Goal: Task Accomplishment & Management: Manage account settings

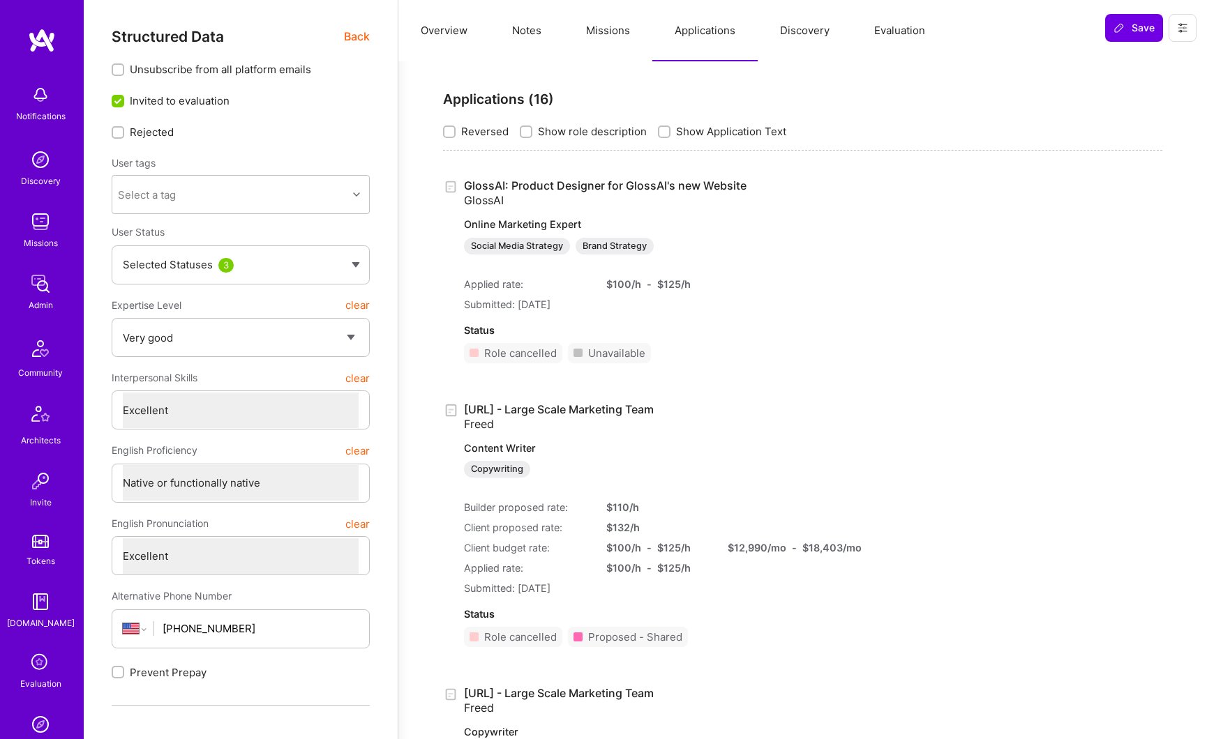
select select "5"
select select "7"
select select "US"
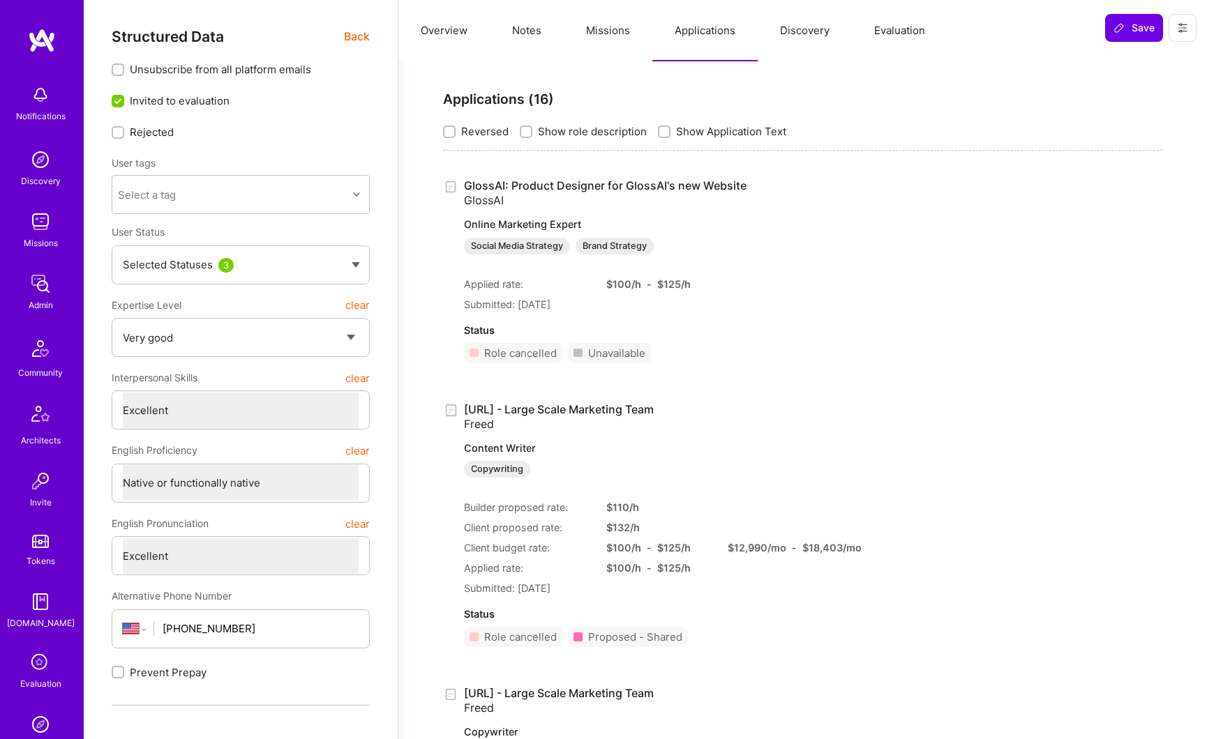
select select "Right Now"
click at [42, 296] on img at bounding box center [41, 284] width 28 height 28
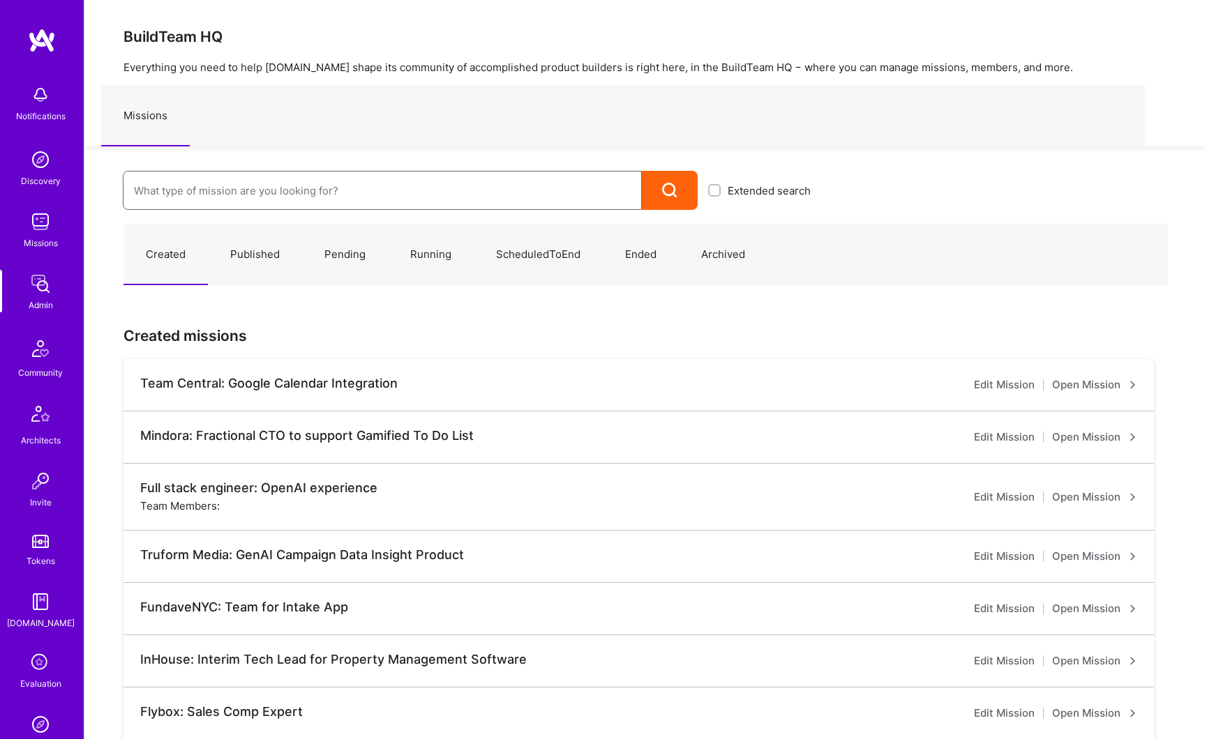
click at [273, 201] on input at bounding box center [382, 191] width 497 height 36
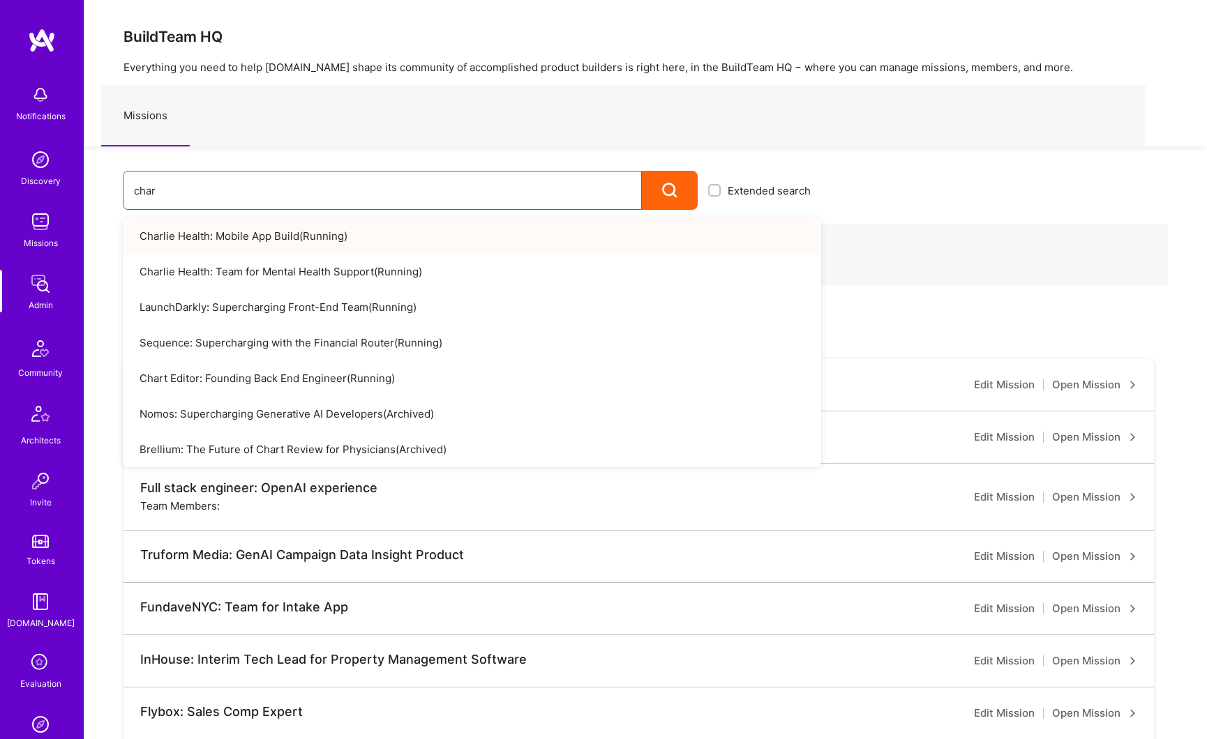
type input "char"
click at [281, 243] on link "Charlie Health: Mobile App Build ( Running )" at bounding box center [472, 236] width 698 height 36
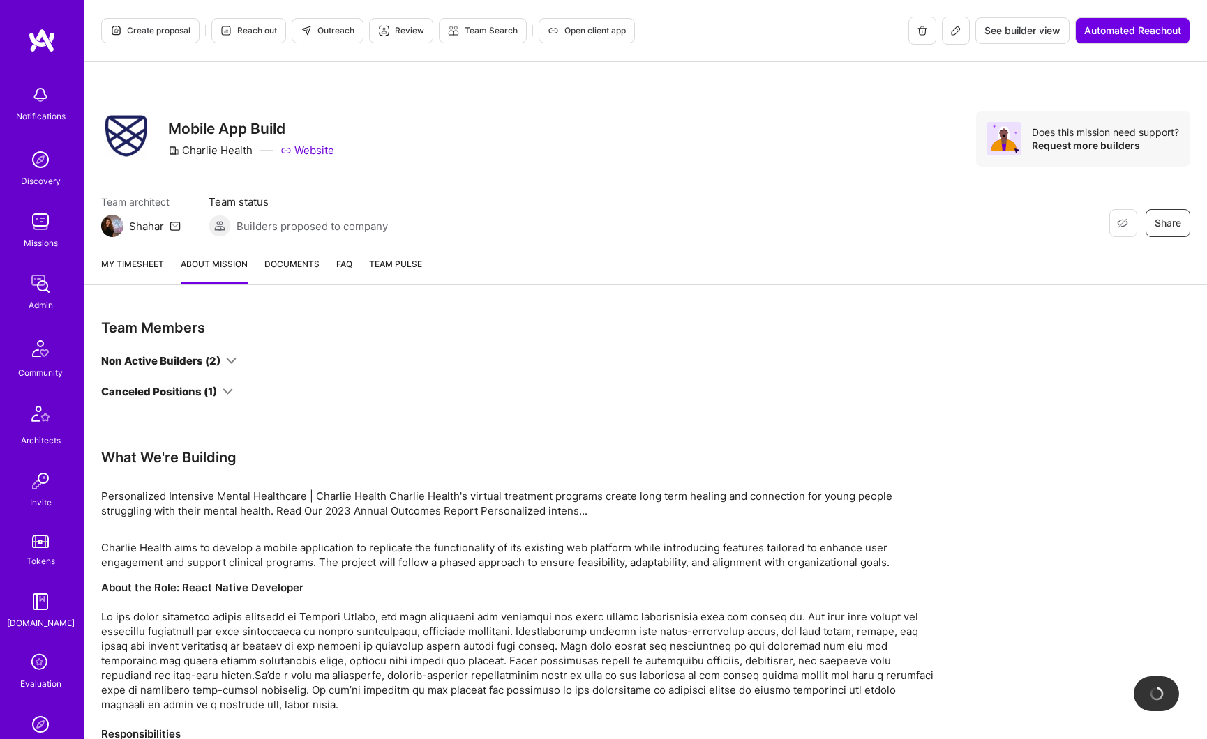
click at [191, 368] on div "Non Active Builders (2)" at bounding box center [160, 361] width 119 height 15
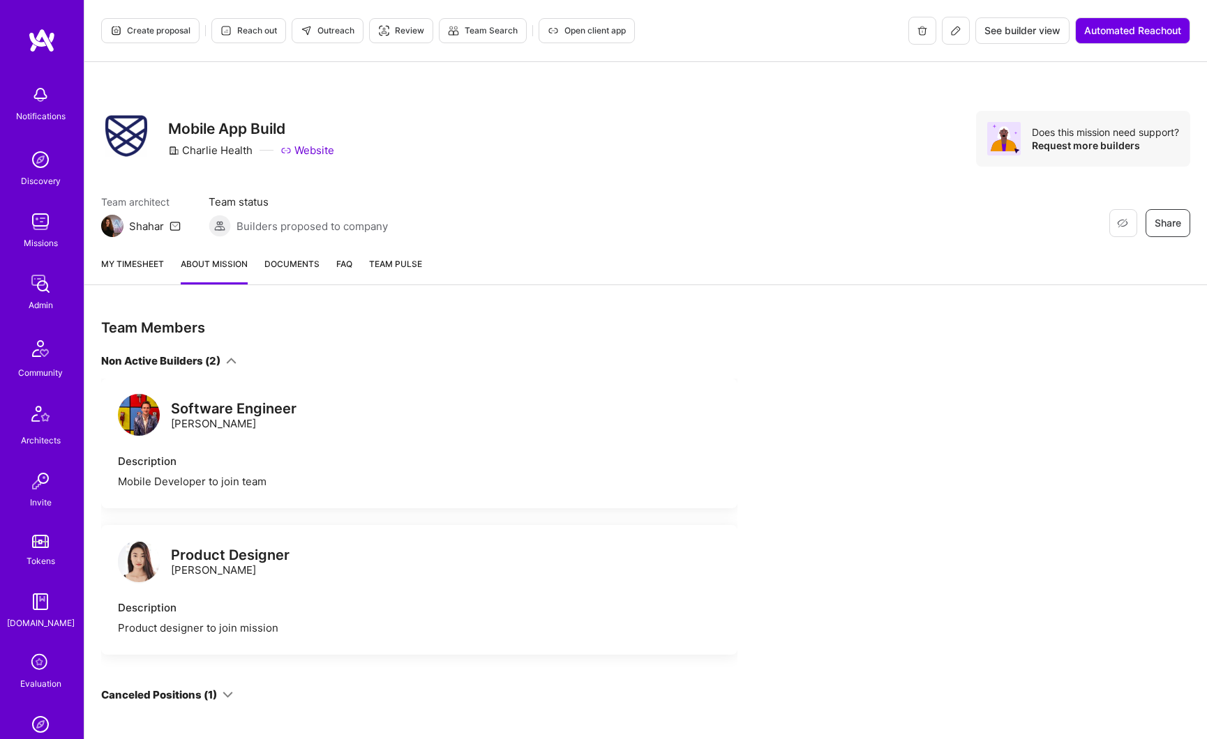
click at [200, 565] on div "Product Designer Melinda Chen" at bounding box center [230, 562] width 119 height 29
click at [199, 558] on div "Product Designer" at bounding box center [230, 555] width 119 height 15
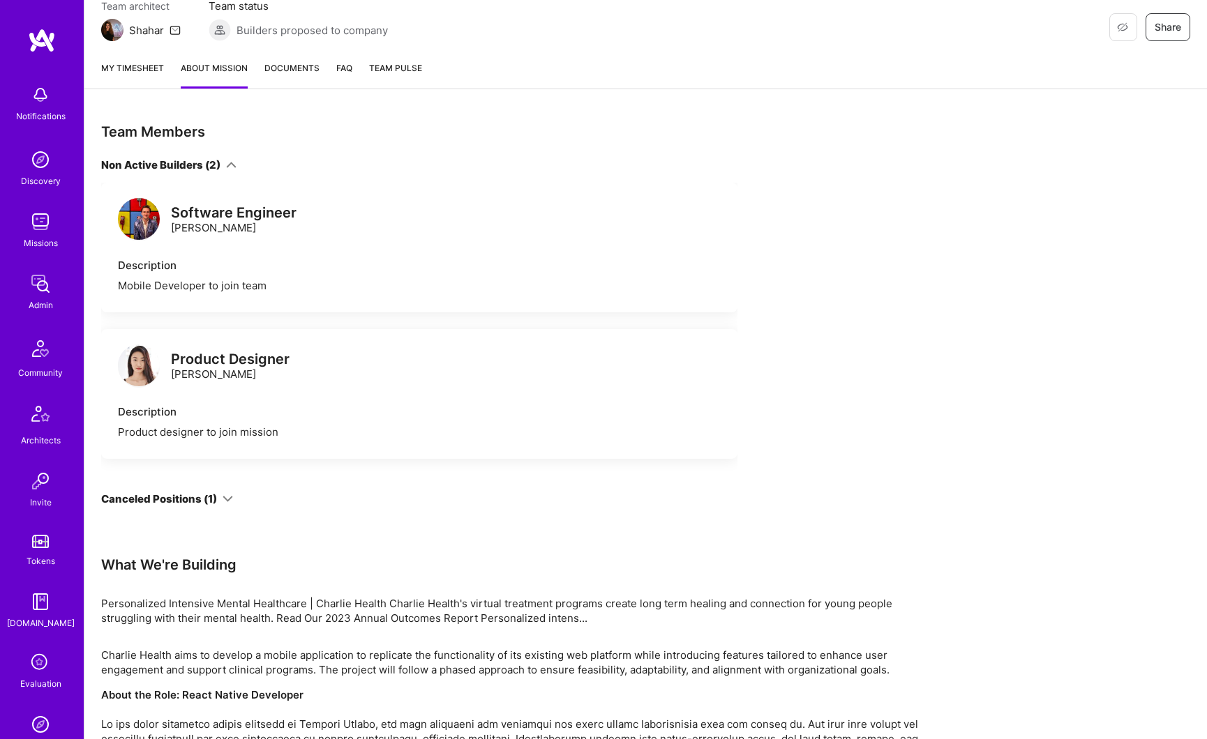
scroll to position [205, 0]
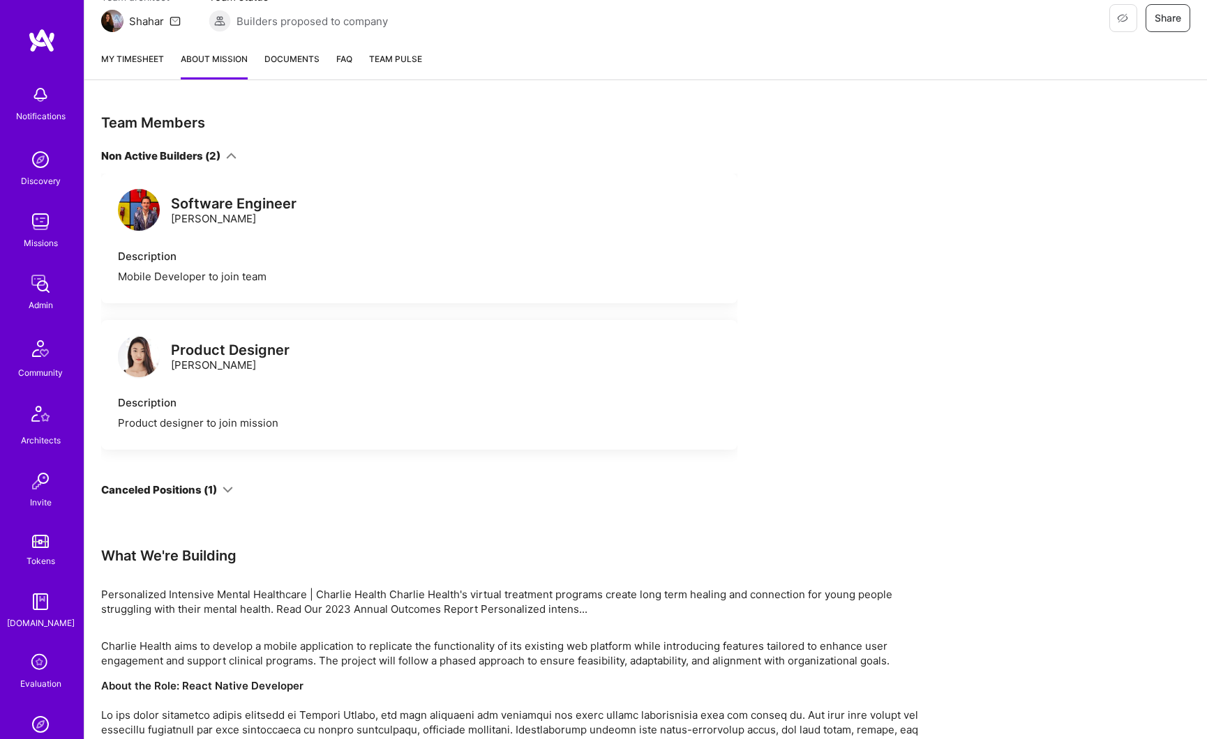
click at [197, 400] on div "Description" at bounding box center [419, 402] width 603 height 15
click at [207, 354] on div "Product Designer" at bounding box center [230, 350] width 119 height 15
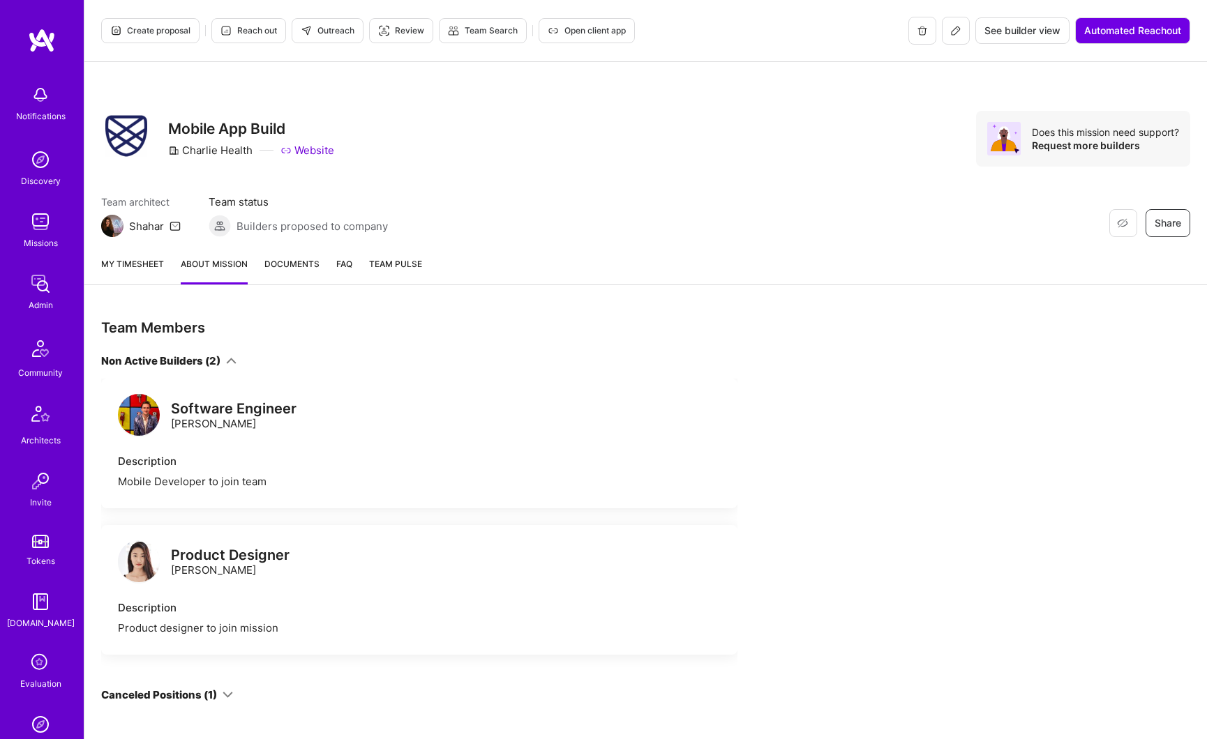
click at [953, 35] on icon at bounding box center [955, 30] width 11 height 11
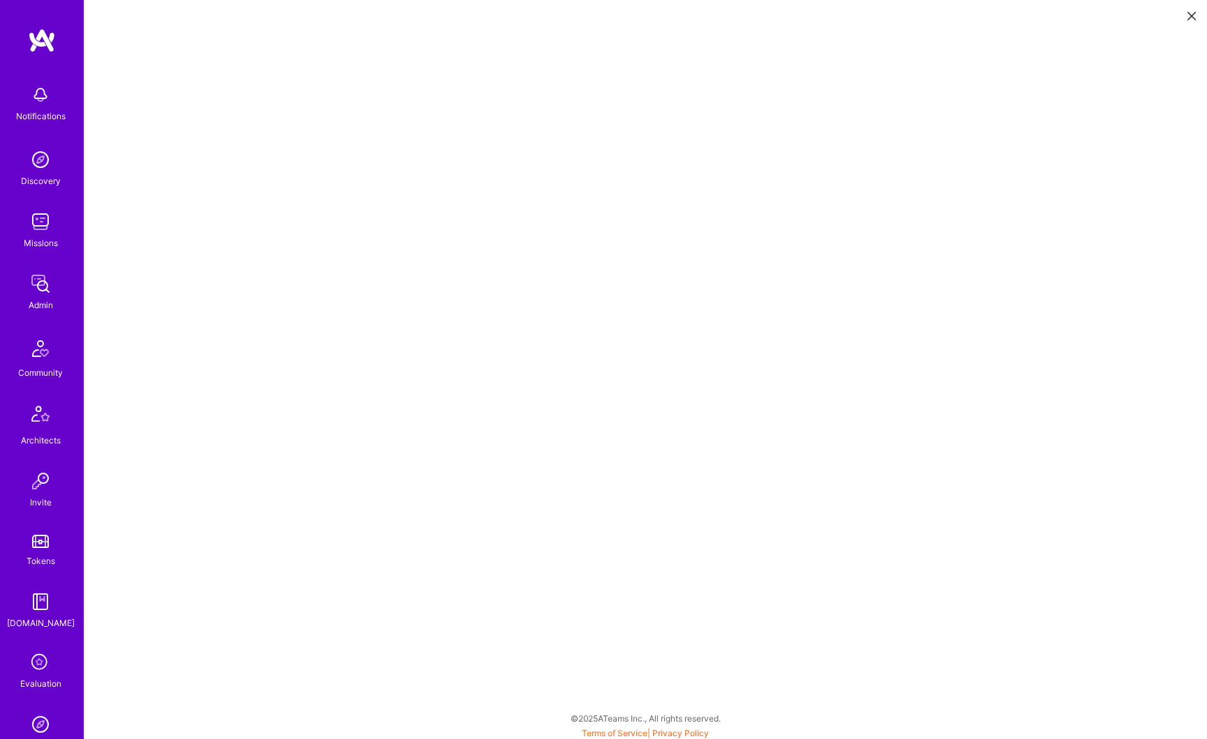
click at [36, 290] on img at bounding box center [41, 284] width 28 height 28
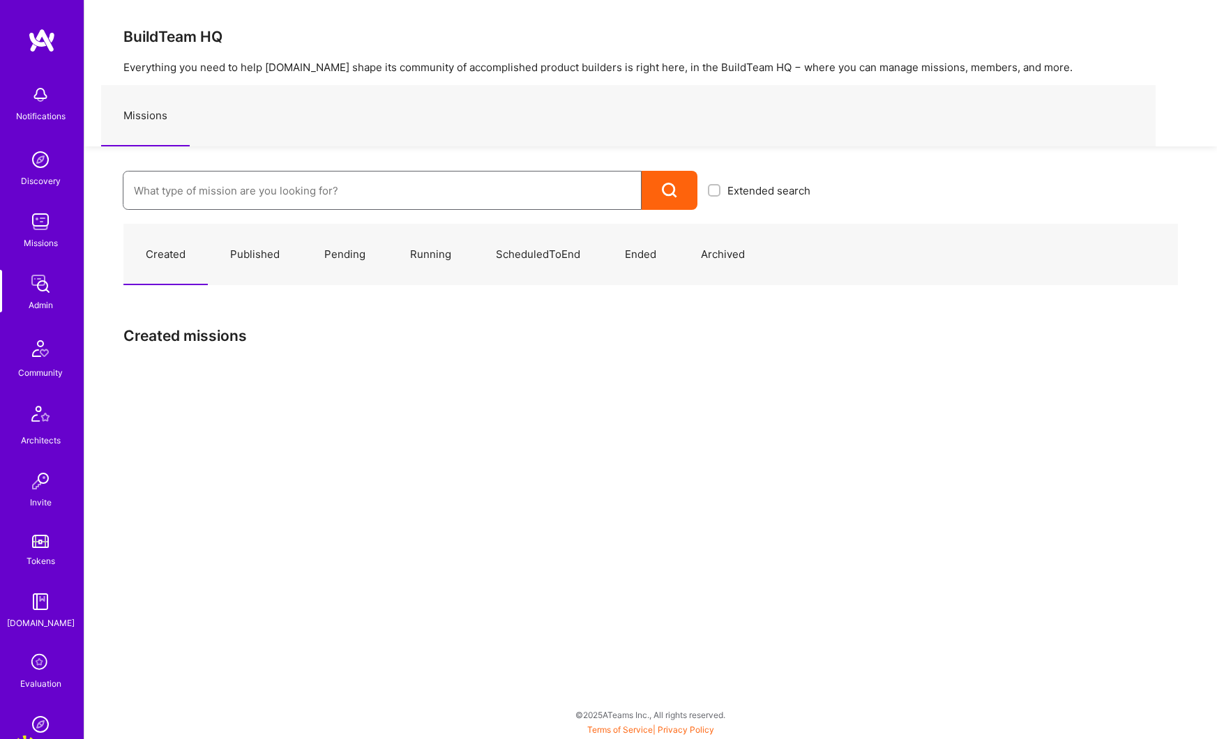
click at [144, 196] on input at bounding box center [382, 191] width 497 height 36
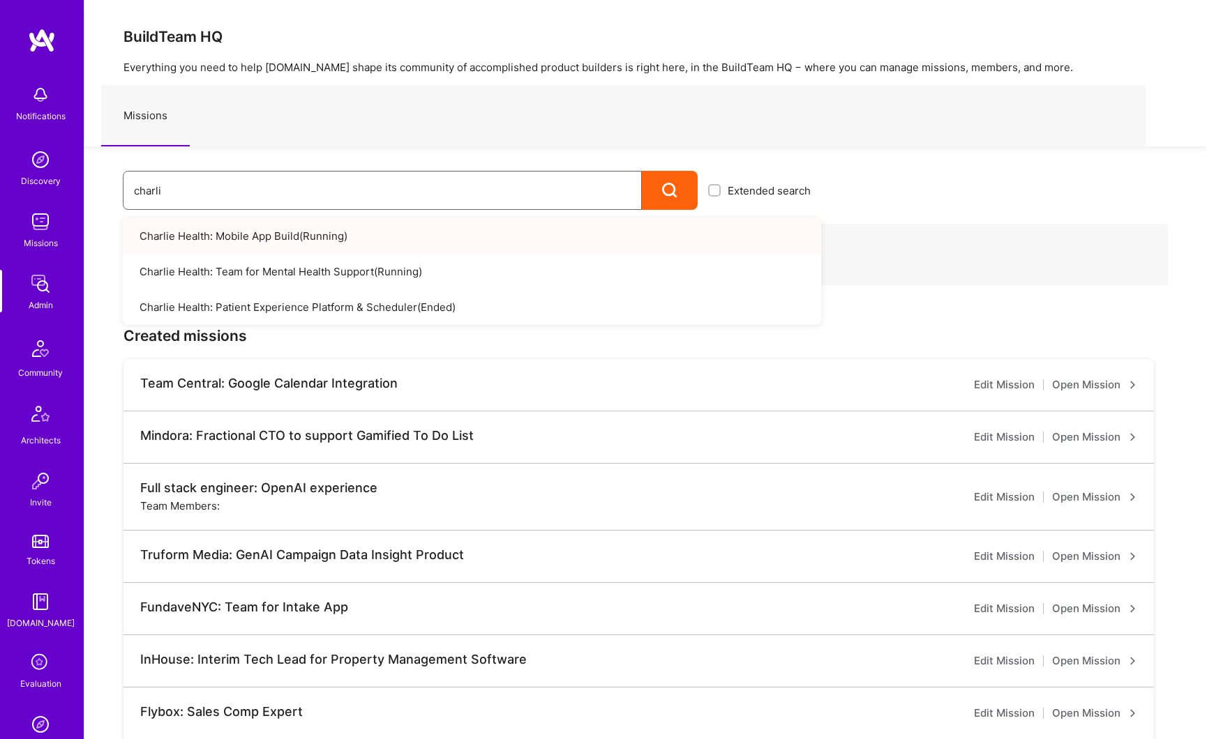
type input "charli"
click at [218, 238] on link "Charlie Health: Mobile App Build ( Running )" at bounding box center [472, 236] width 698 height 36
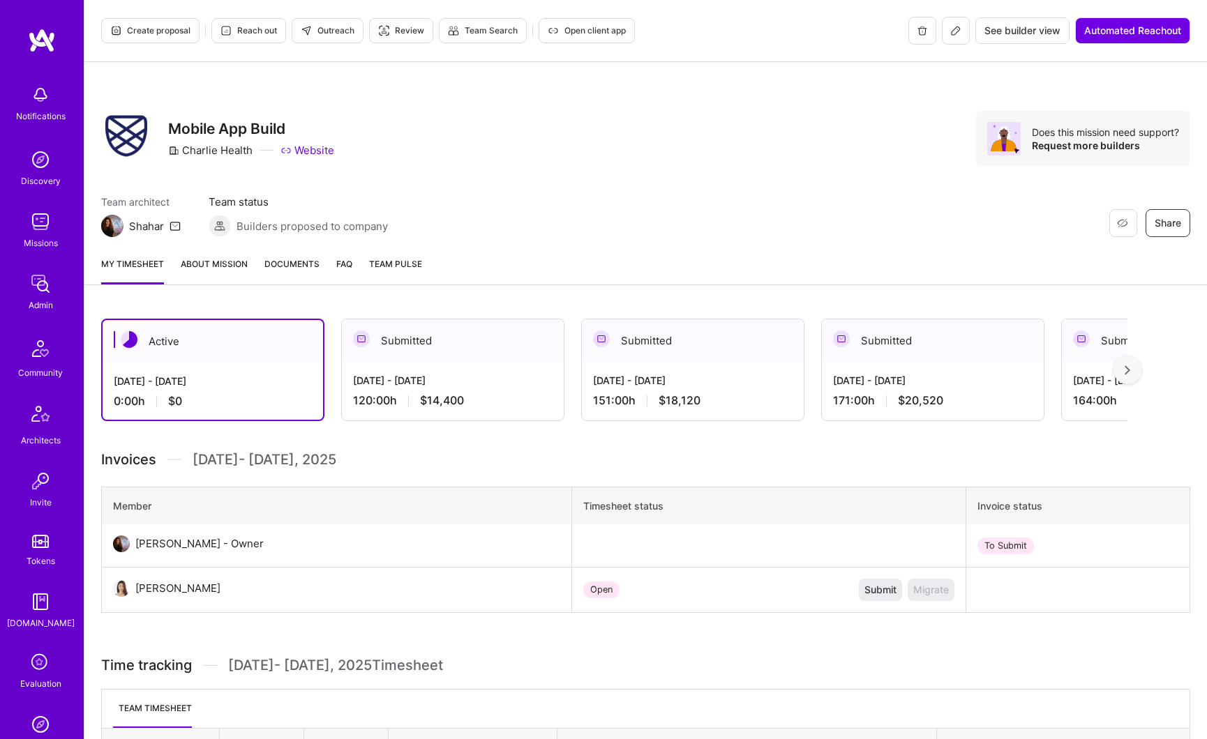
click at [227, 262] on link "About Mission" at bounding box center [214, 271] width 67 height 28
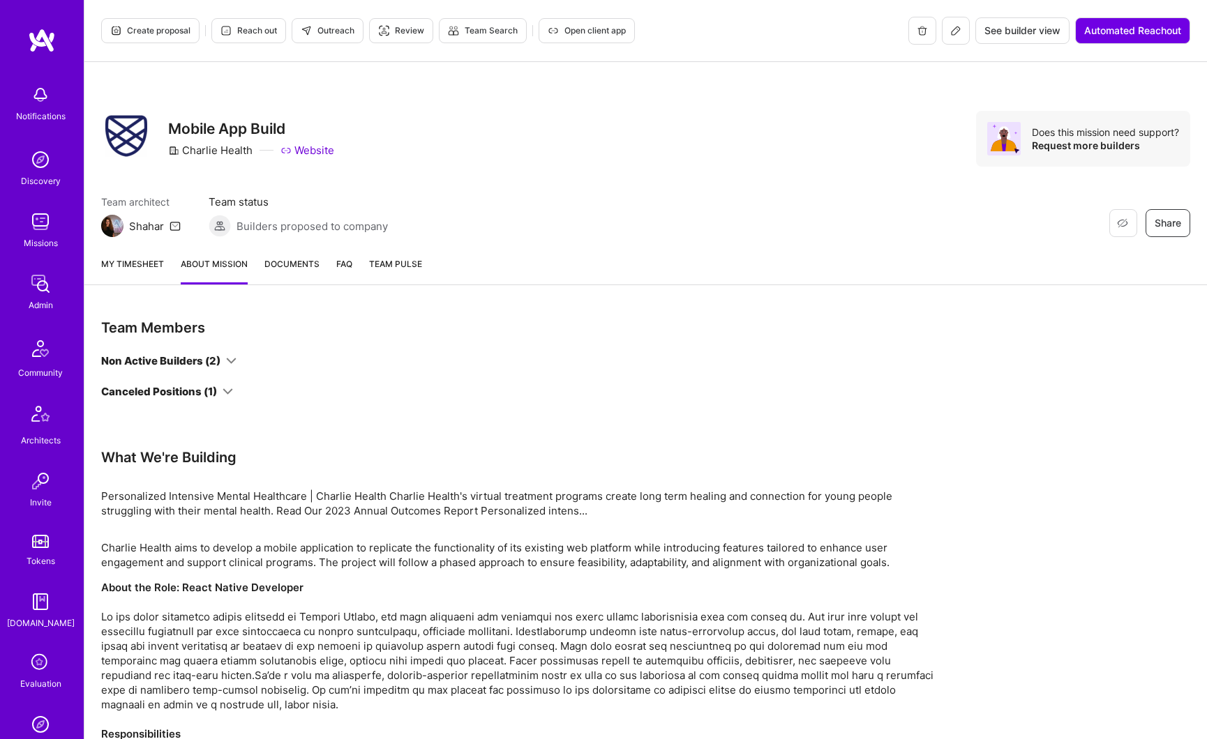
click at [38, 292] on img at bounding box center [41, 284] width 28 height 28
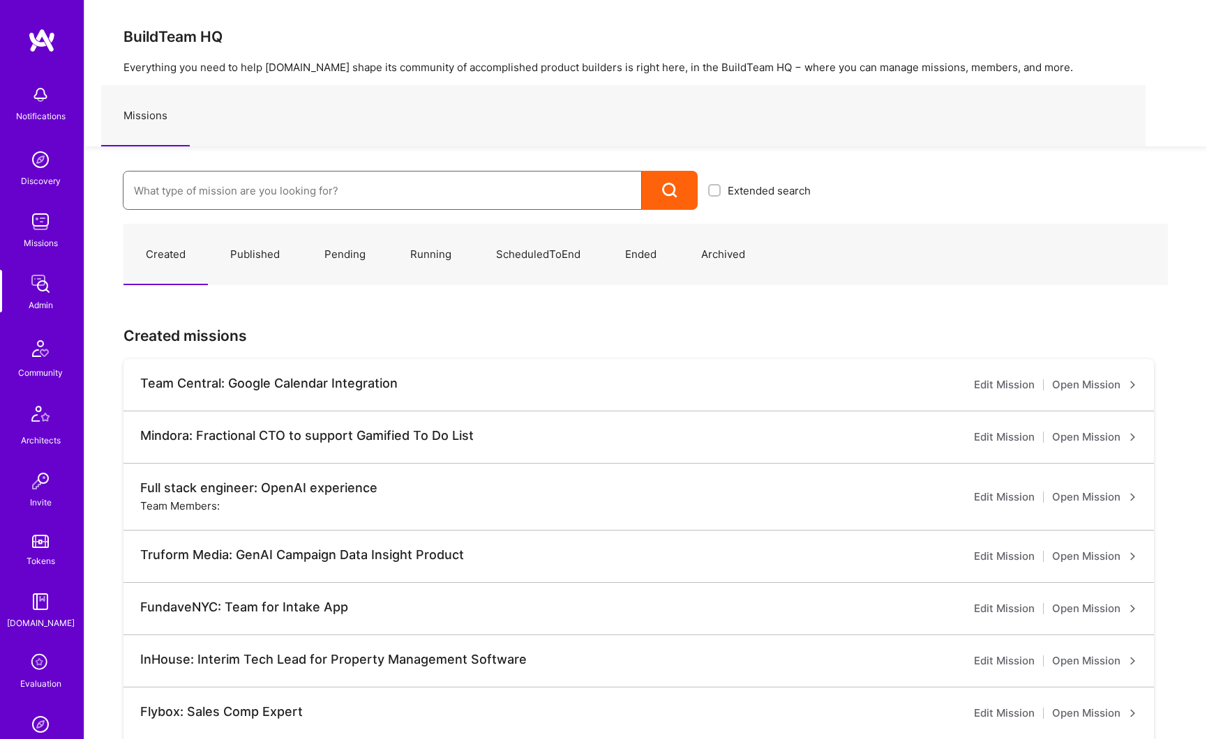
click at [250, 192] on input at bounding box center [382, 191] width 497 height 36
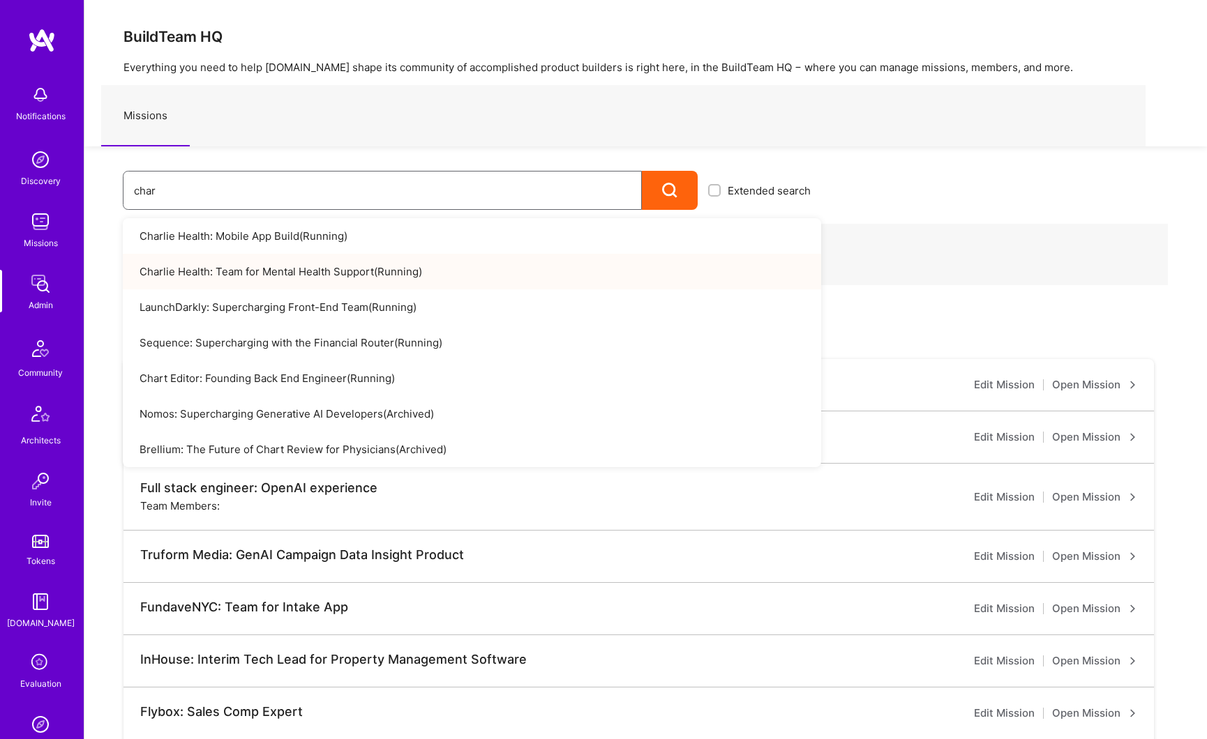
type input "char"
click at [254, 270] on link "Charlie Health: Team for Mental Health Support ( Running )" at bounding box center [472, 272] width 698 height 36
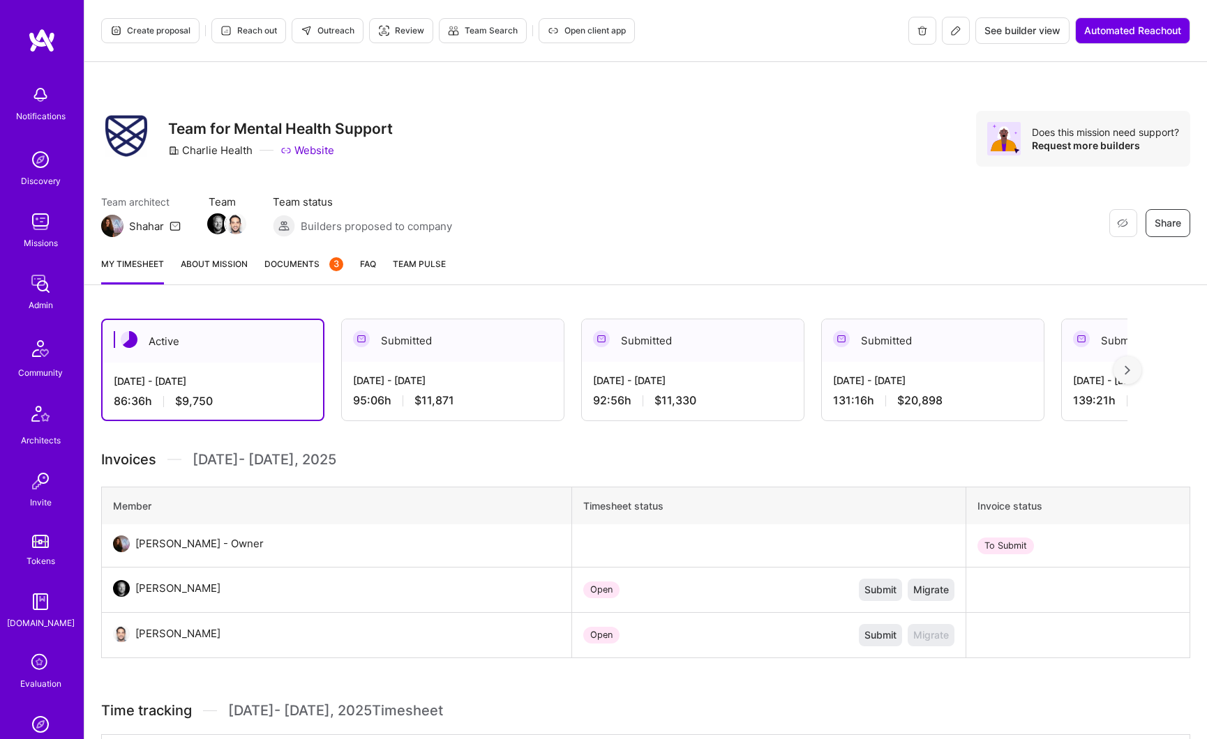
click at [232, 266] on link "About Mission" at bounding box center [214, 271] width 67 height 28
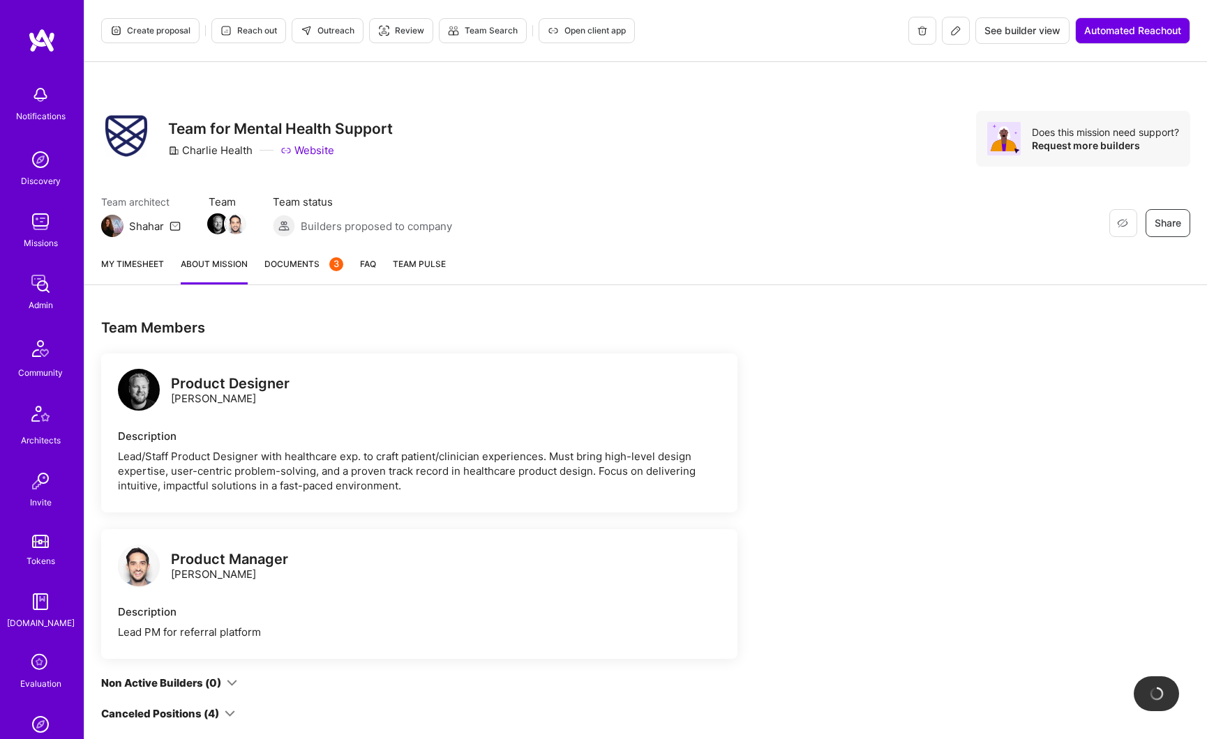
click at [241, 397] on div "Product Designer Chris Austin" at bounding box center [230, 391] width 119 height 29
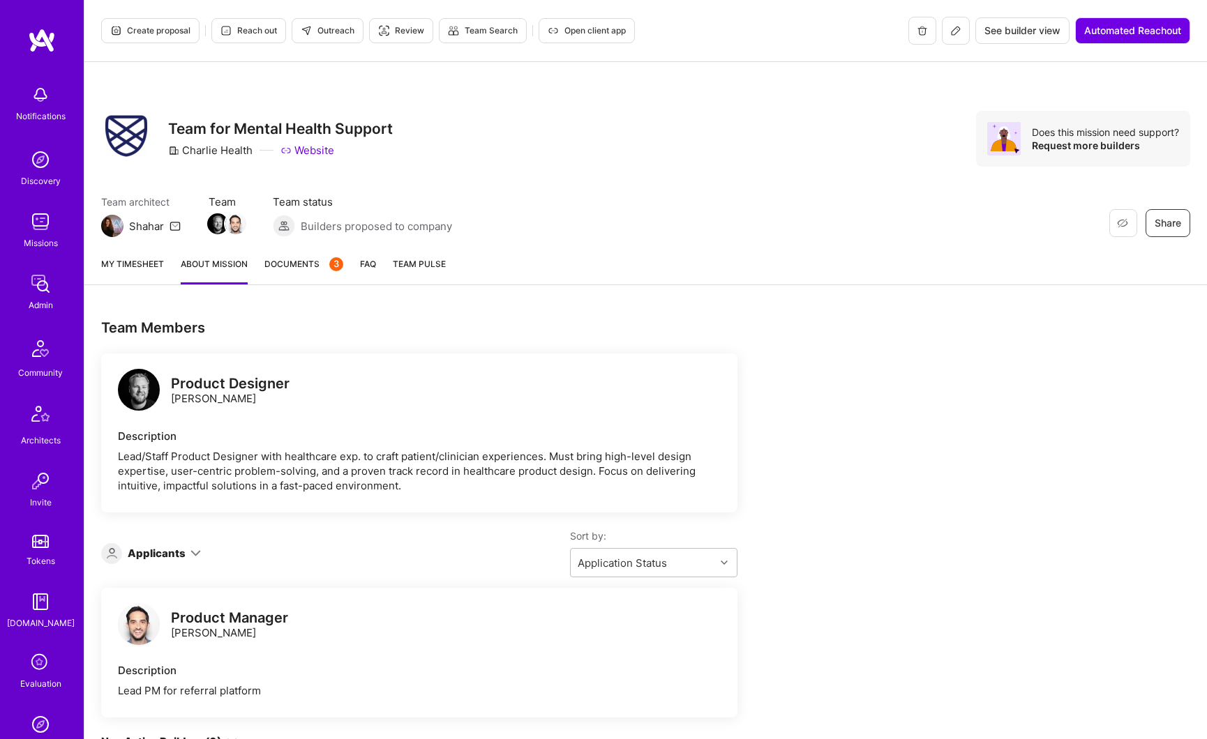
click at [215, 379] on div "Product Designer" at bounding box center [230, 384] width 119 height 15
click at [951, 33] on icon at bounding box center [955, 30] width 11 height 11
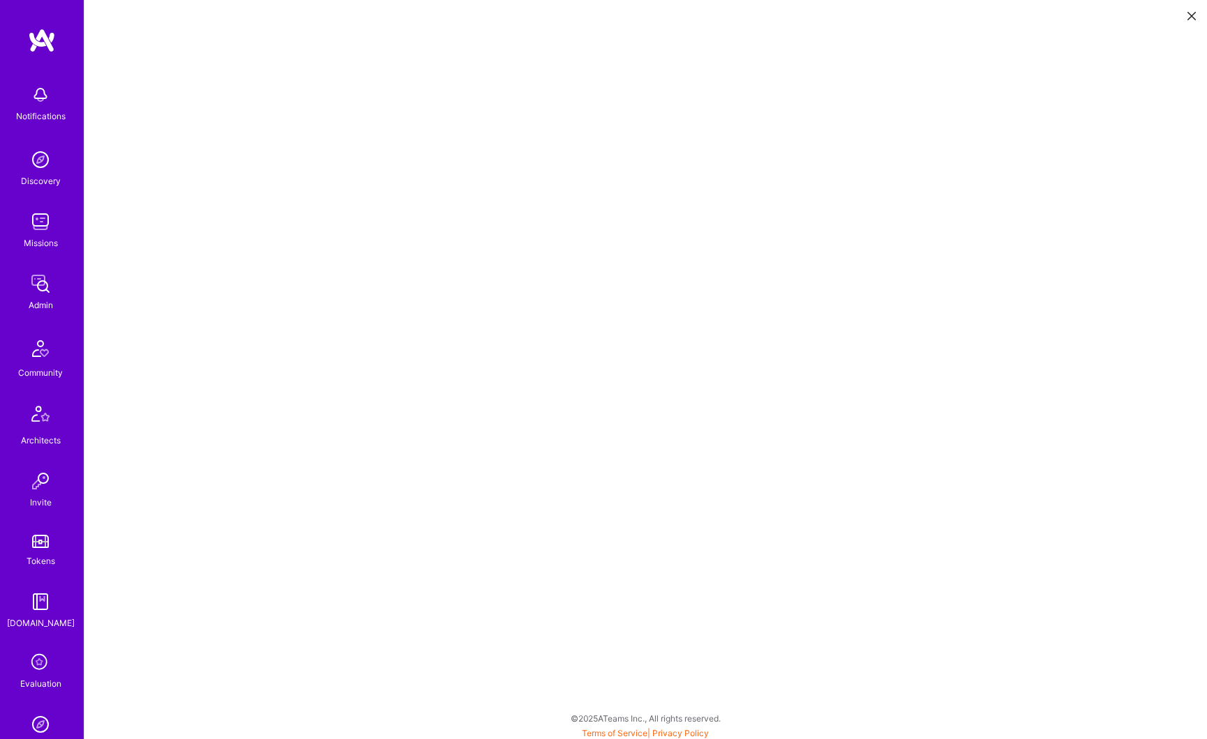
scroll to position [3, 0]
